Goal: Task Accomplishment & Management: Use online tool/utility

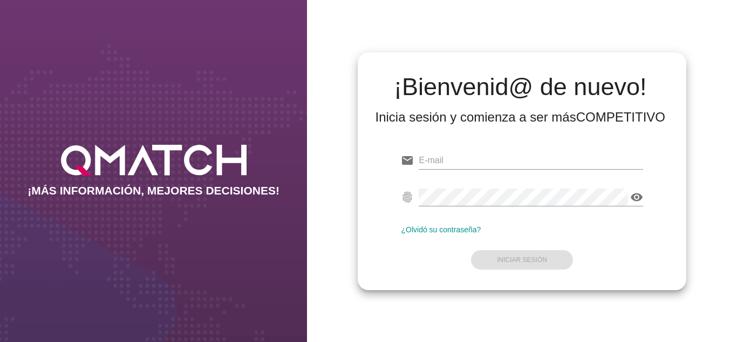
type input "[EMAIL_ADDRESS][DOMAIN_NAME]"
click at [448, 257] on form "email [EMAIL_ADDRESS][DOMAIN_NAME] fingerprint visibility ¿Olvidó su contraseña…" at bounding box center [522, 208] width 242 height 127
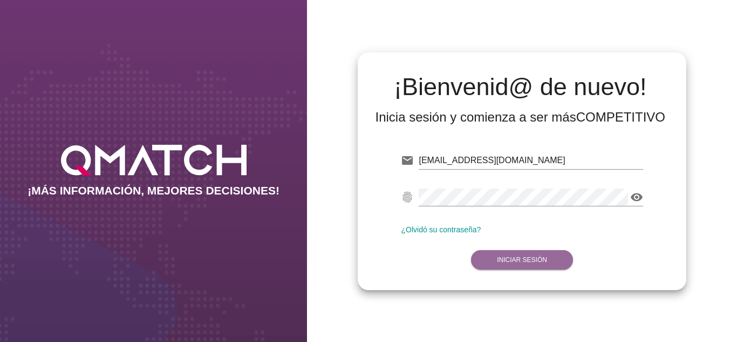
click at [506, 260] on strong "Iniciar Sesión" at bounding box center [522, 260] width 50 height 8
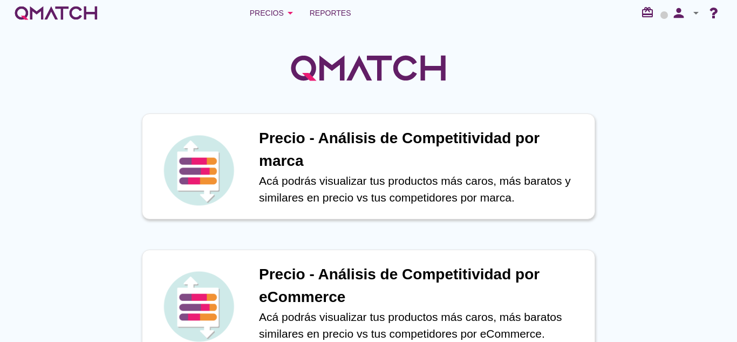
click at [356, 16] on div "Precios arrow_drop_down Reportes redeem person arrow_drop_down" at bounding box center [369, 13] width 712 height 22
click at [347, 13] on span "Reportes" at bounding box center [331, 12] width 42 height 13
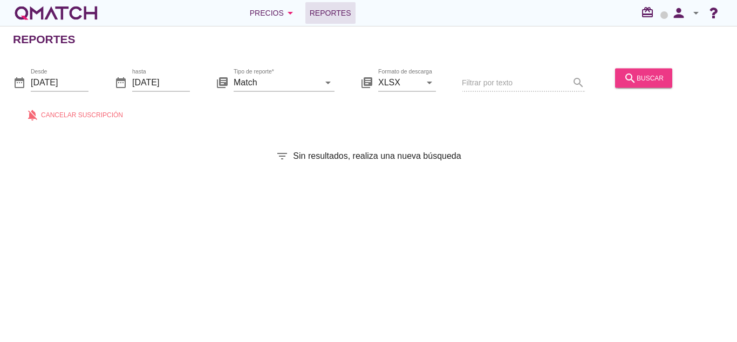
click at [657, 80] on div "search buscar" at bounding box center [644, 77] width 40 height 13
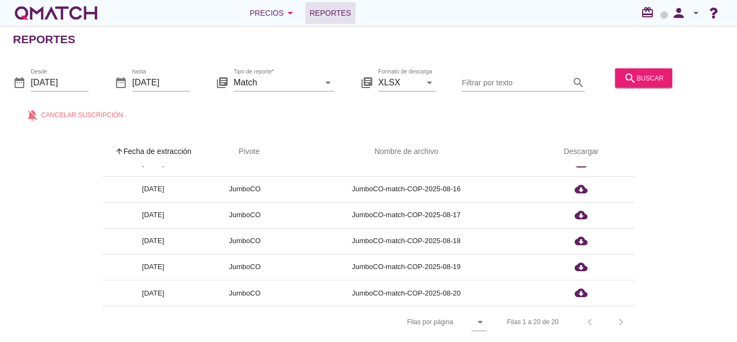
scroll to position [4, 0]
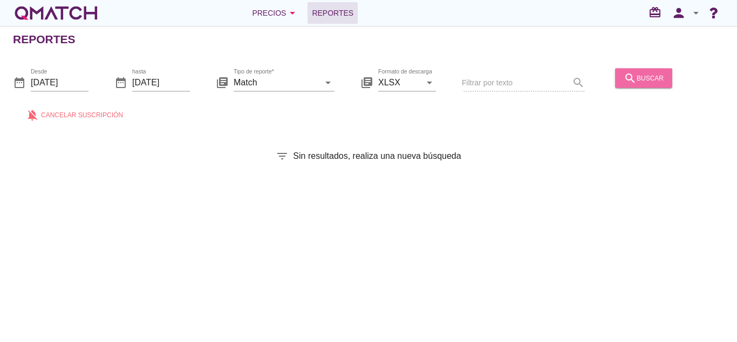
click at [655, 71] on button "search buscar" at bounding box center [643, 77] width 57 height 19
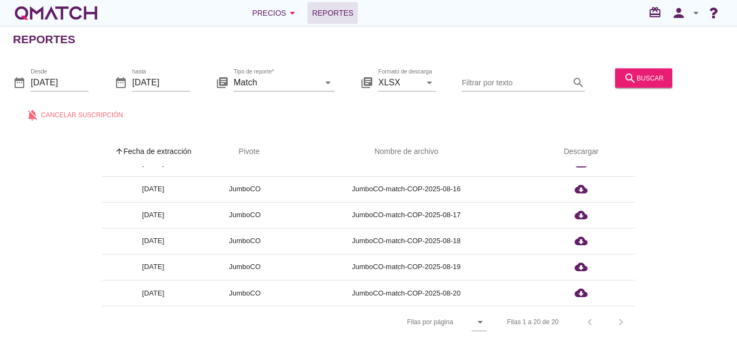
scroll to position [4, 0]
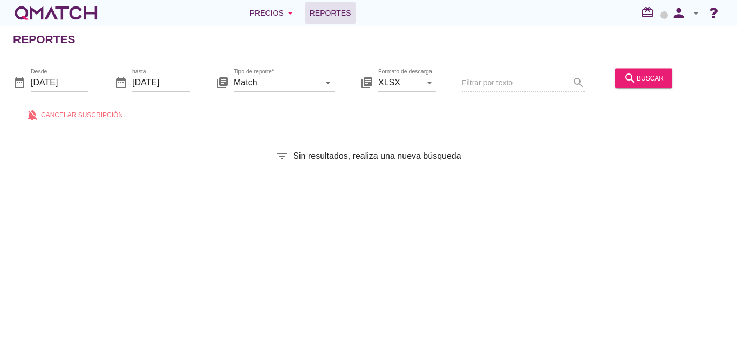
click at [649, 64] on div "date_range Desde 2025-08-01 date_range hasta 2025-08-21 library_books Tipo de r…" at bounding box center [368, 91] width 737 height 71
click at [652, 71] on button "search buscar" at bounding box center [643, 77] width 57 height 19
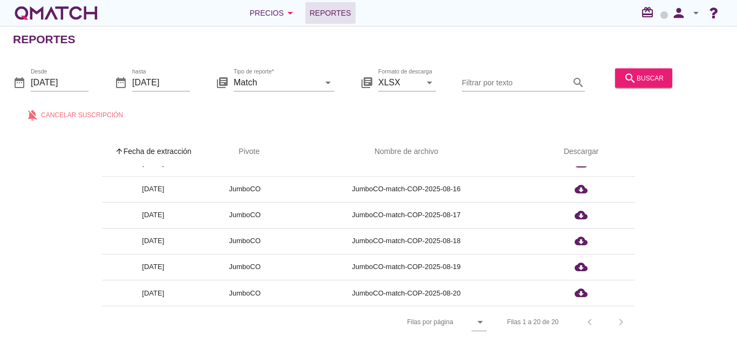
scroll to position [4, 0]
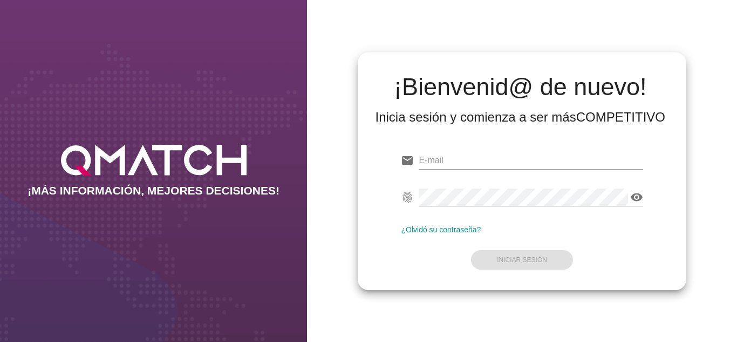
type input "[EMAIL_ADDRESS][DOMAIN_NAME]"
click at [426, 260] on form "email [EMAIL_ADDRESS][DOMAIN_NAME] fingerprint visibility ¿Olvidó su contraseña…" at bounding box center [522, 208] width 242 height 127
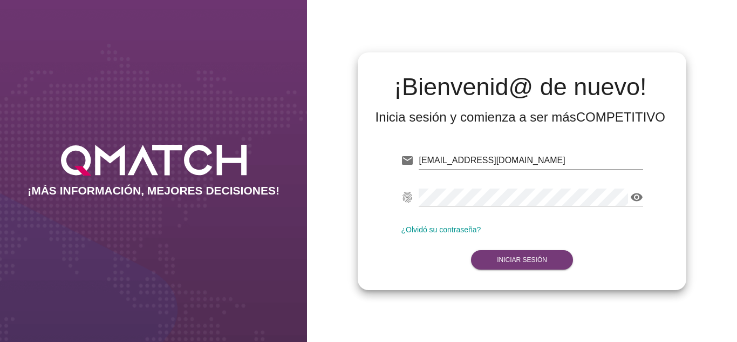
click at [493, 255] on button "Iniciar Sesión" at bounding box center [522, 259] width 102 height 19
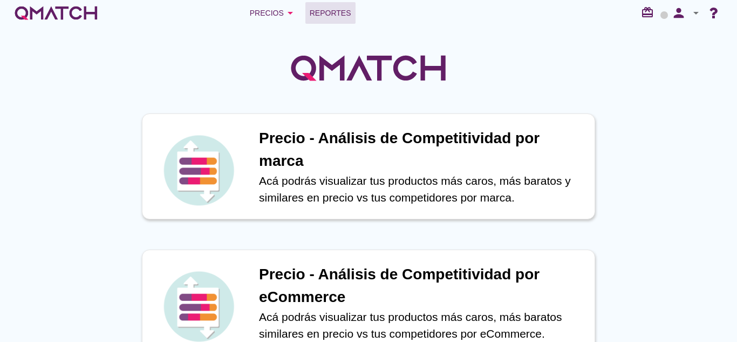
click at [348, 15] on span "Reportes" at bounding box center [331, 12] width 42 height 13
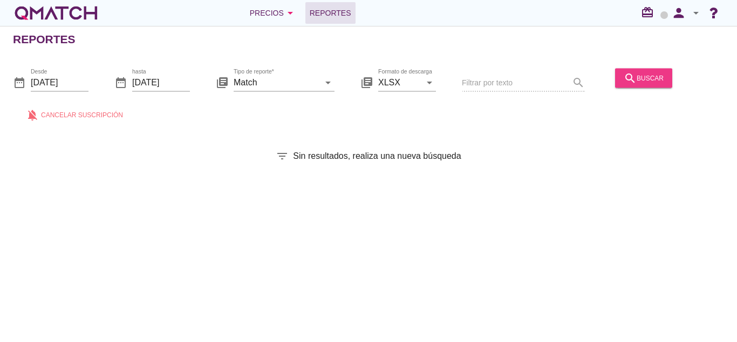
click at [640, 83] on div "search buscar" at bounding box center [644, 77] width 40 height 13
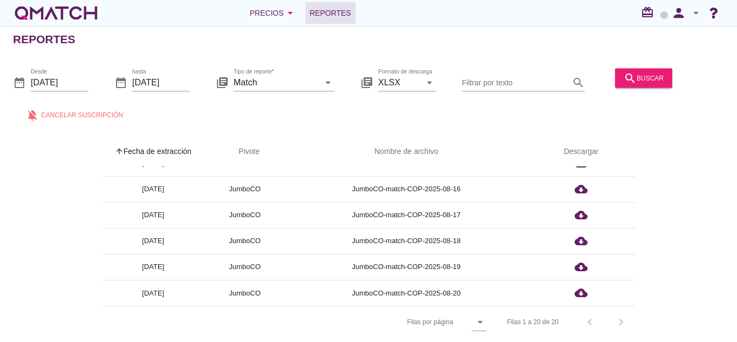
scroll to position [4, 0]
